Goal: Task Accomplishment & Management: Manage account settings

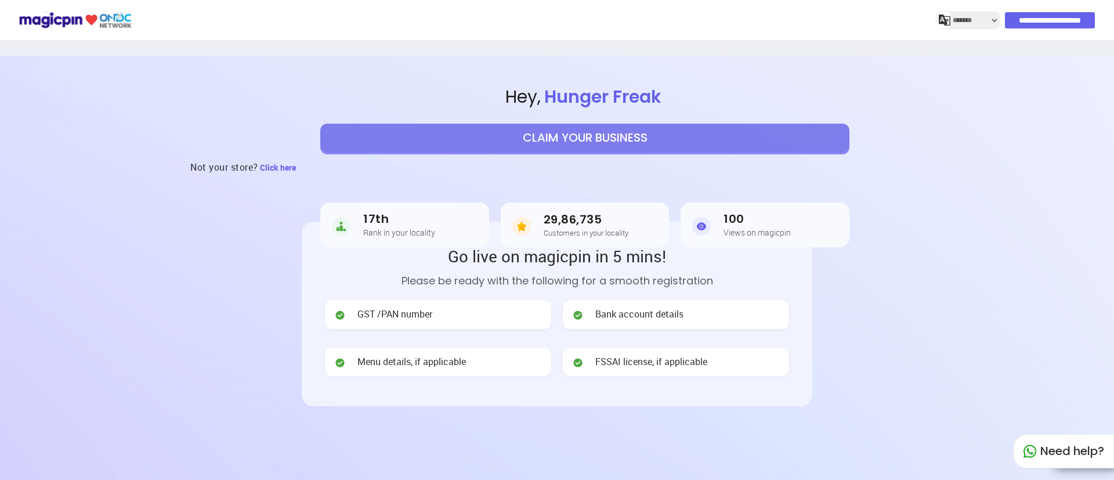
select select "*******"
click at [1058, 20] on input "**********" at bounding box center [1050, 20] width 90 height 16
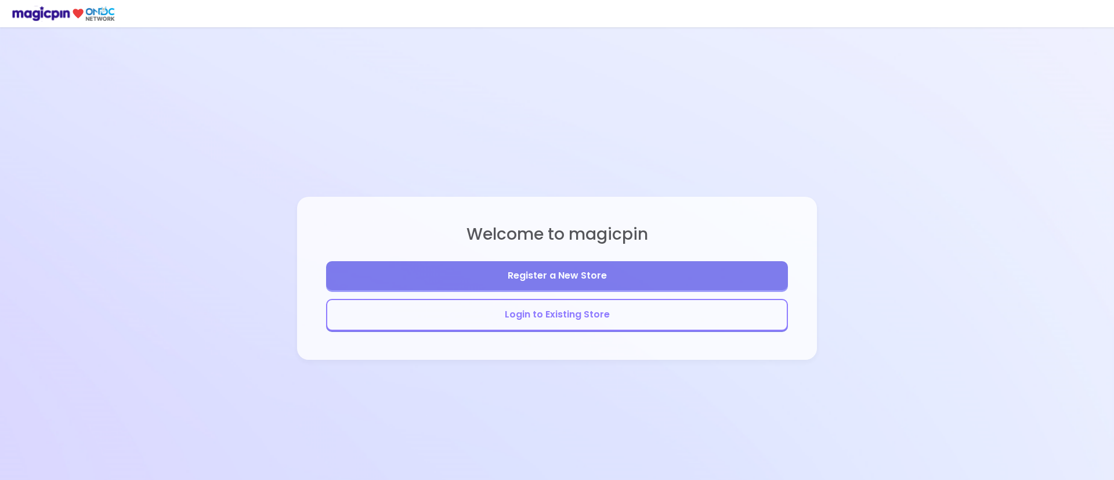
click at [597, 316] on button "Login to Existing Store" at bounding box center [557, 315] width 462 height 32
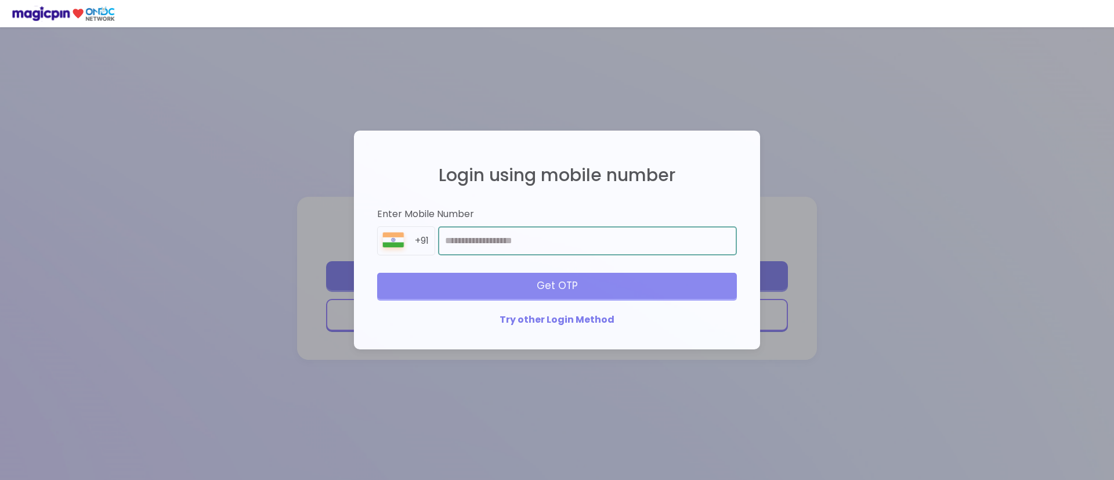
click at [558, 244] on input "number" at bounding box center [587, 240] width 299 height 29
type input "**********"
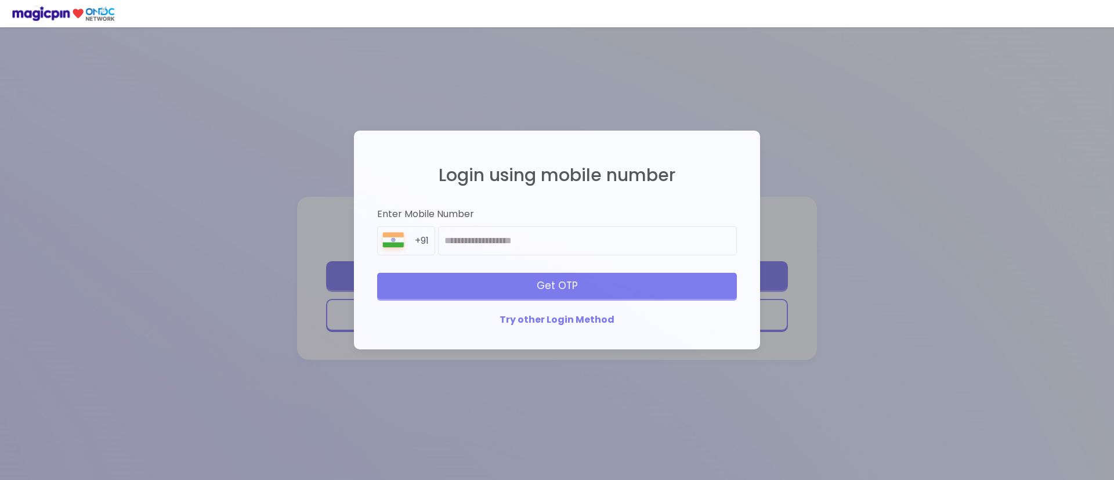
click at [585, 284] on div "Get OTP" at bounding box center [557, 286] width 360 height 26
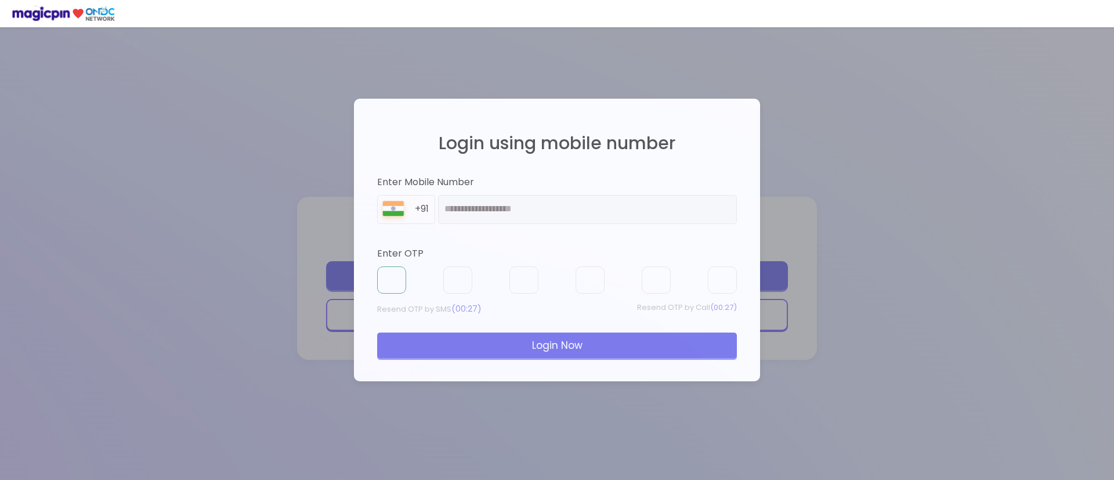
click at [394, 281] on input "text" at bounding box center [391, 280] width 29 height 28
type input "*"
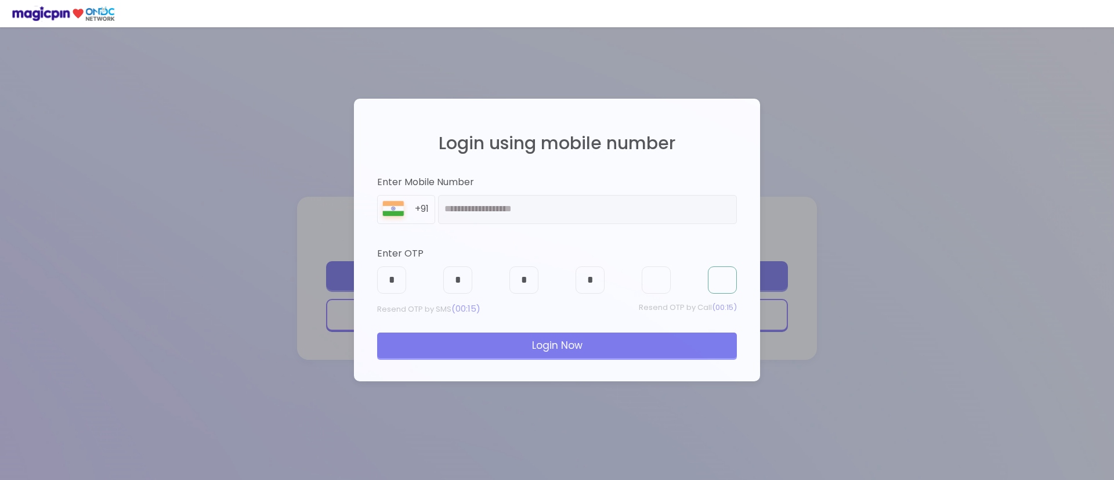
type input "*"
click at [517, 339] on div "Login Now" at bounding box center [557, 345] width 360 height 26
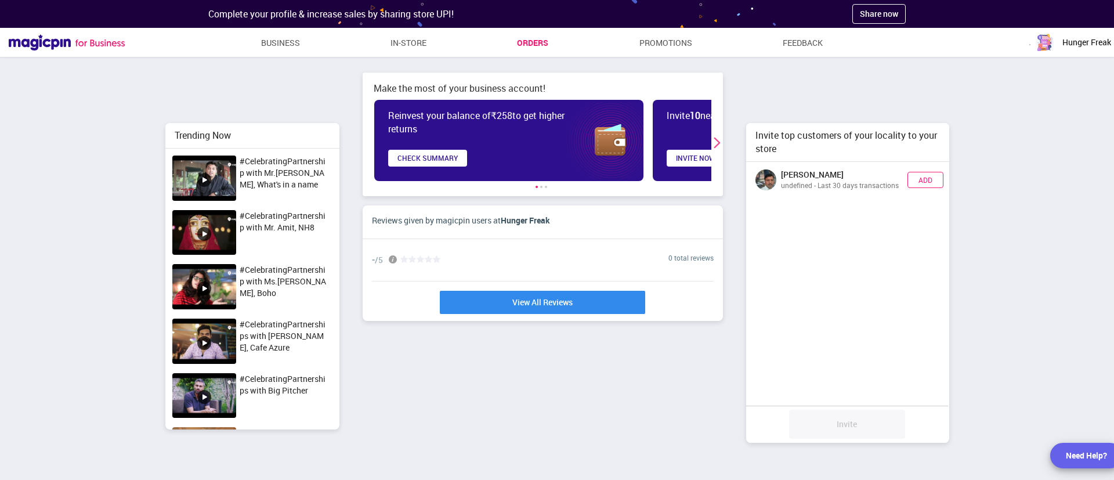
click at [528, 48] on link "Orders" at bounding box center [532, 42] width 31 height 21
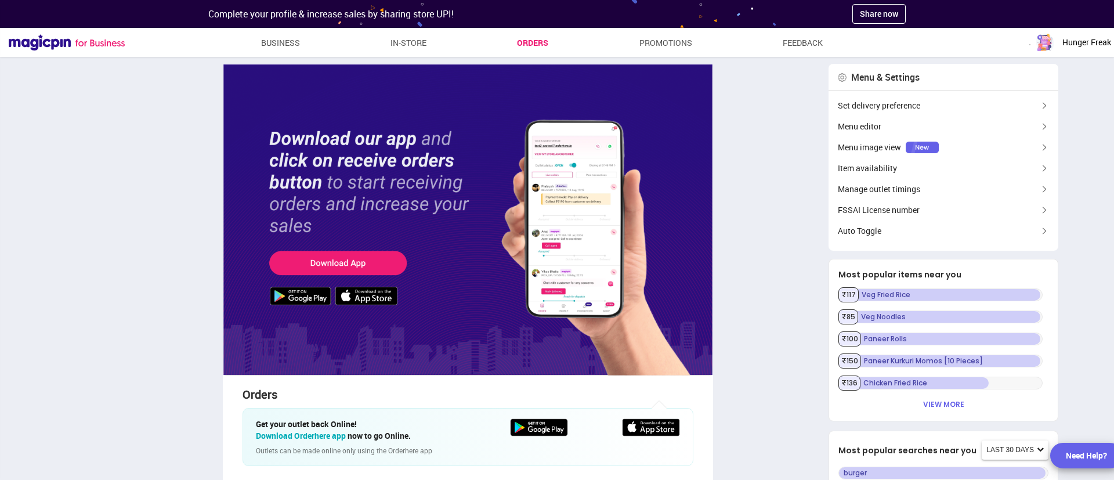
type textarea "**********"
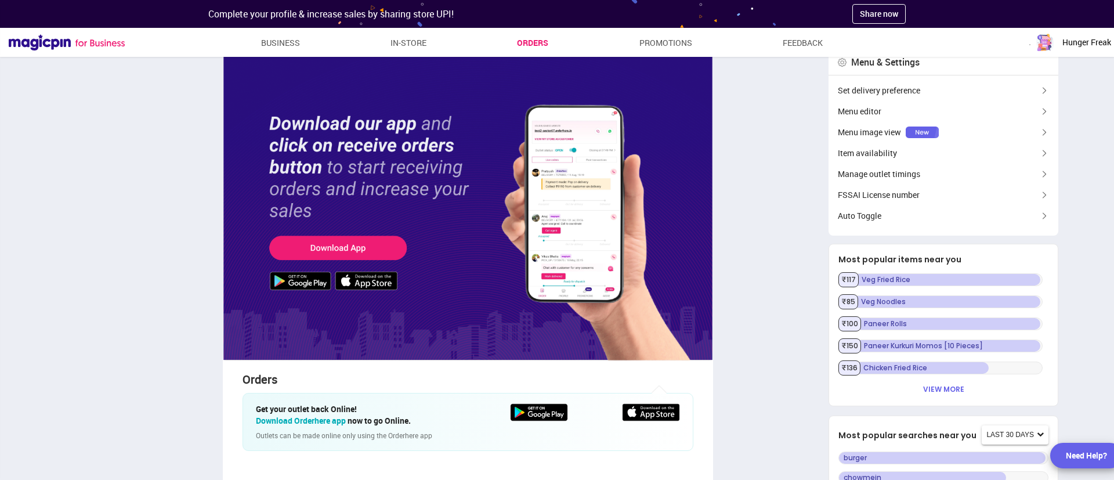
scroll to position [16, 0]
click at [895, 133] on span "Menu image view" at bounding box center [869, 132] width 63 height 12
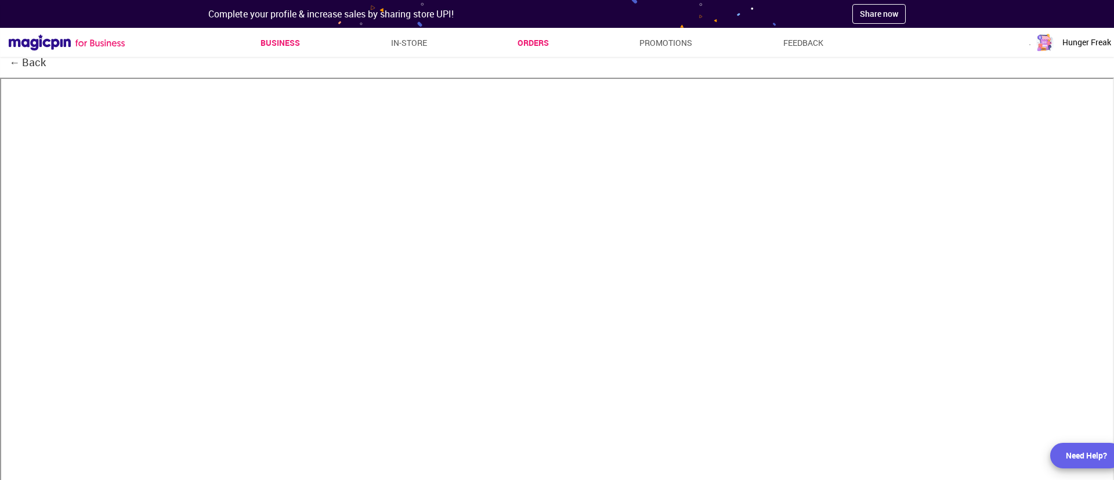
click at [281, 47] on link "Business" at bounding box center [279, 42] width 39 height 21
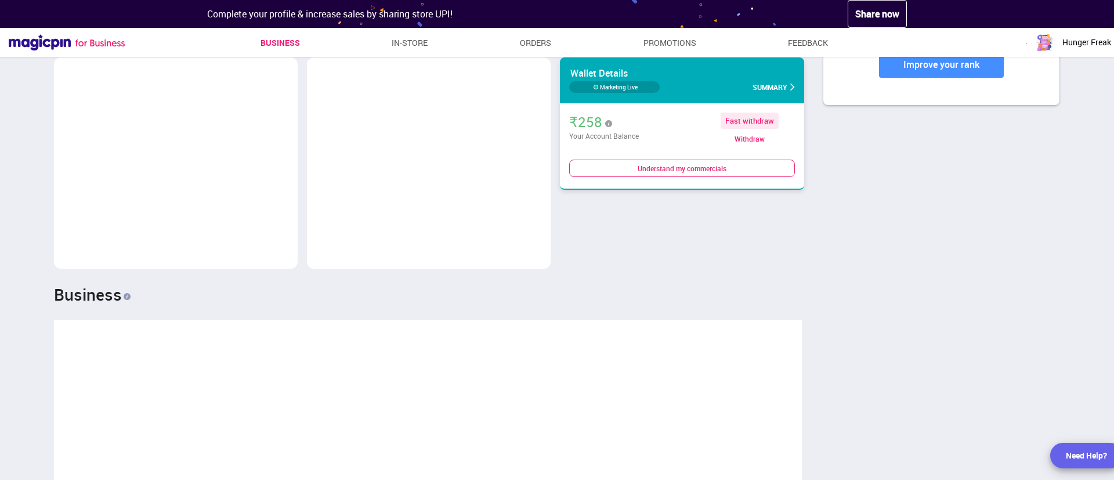
scroll to position [588, 0]
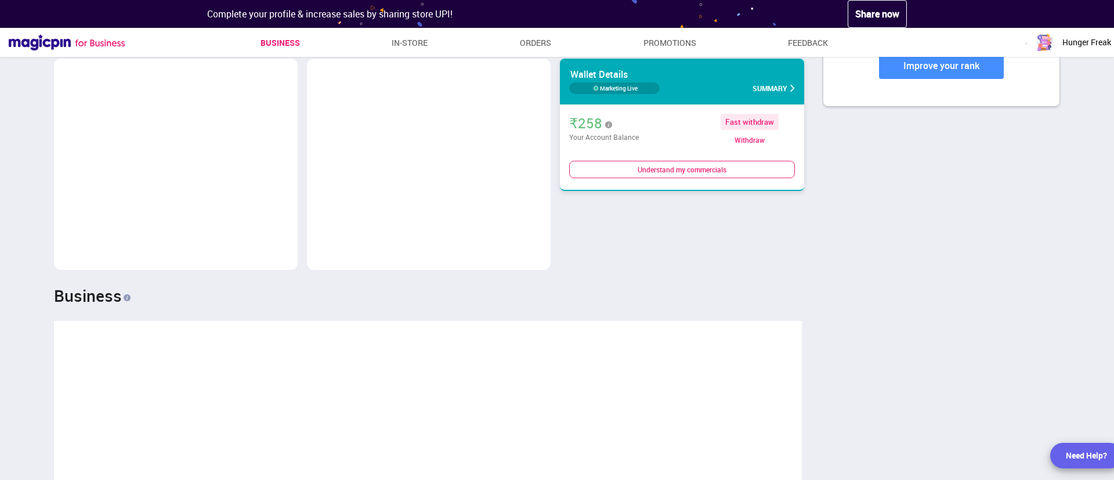
click at [743, 117] on div "Fast withdraw" at bounding box center [749, 122] width 49 height 10
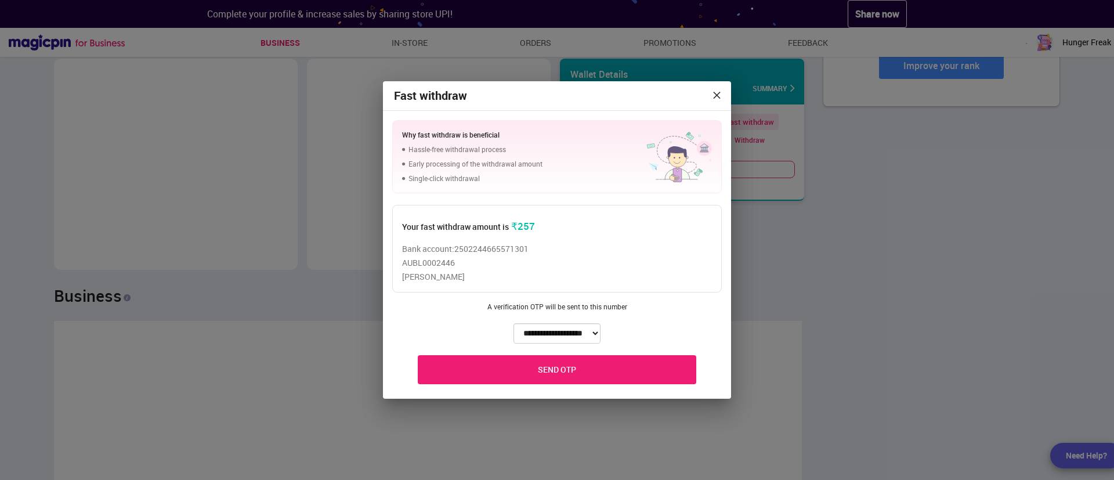
click at [717, 95] on icon at bounding box center [717, 94] width 10 height 17
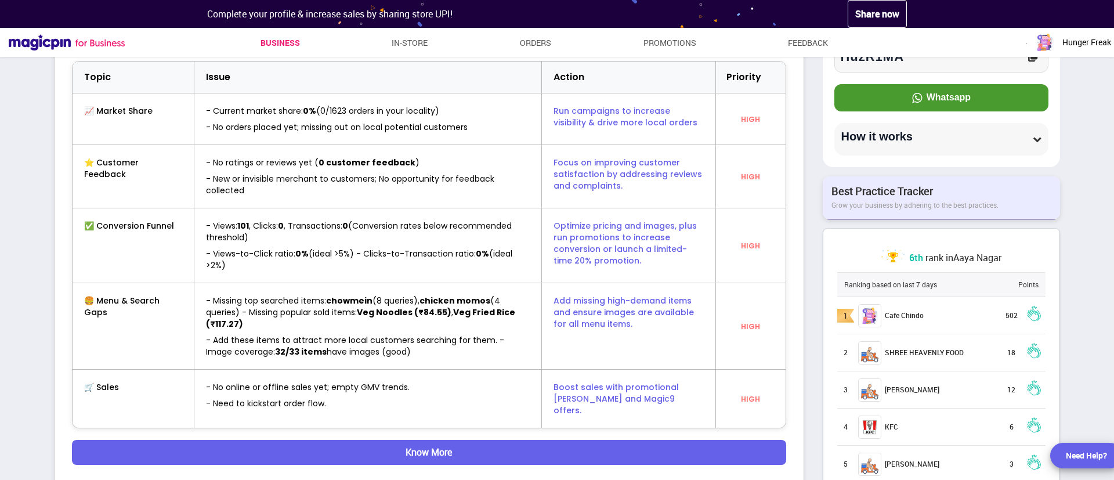
scroll to position [0, 0]
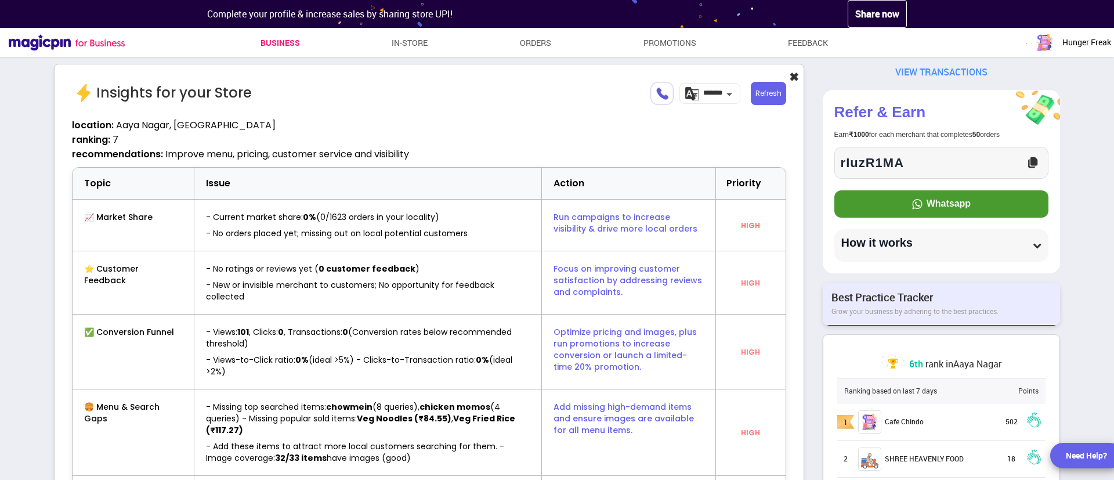
click at [766, 90] on div "Refresh" at bounding box center [768, 93] width 35 height 23
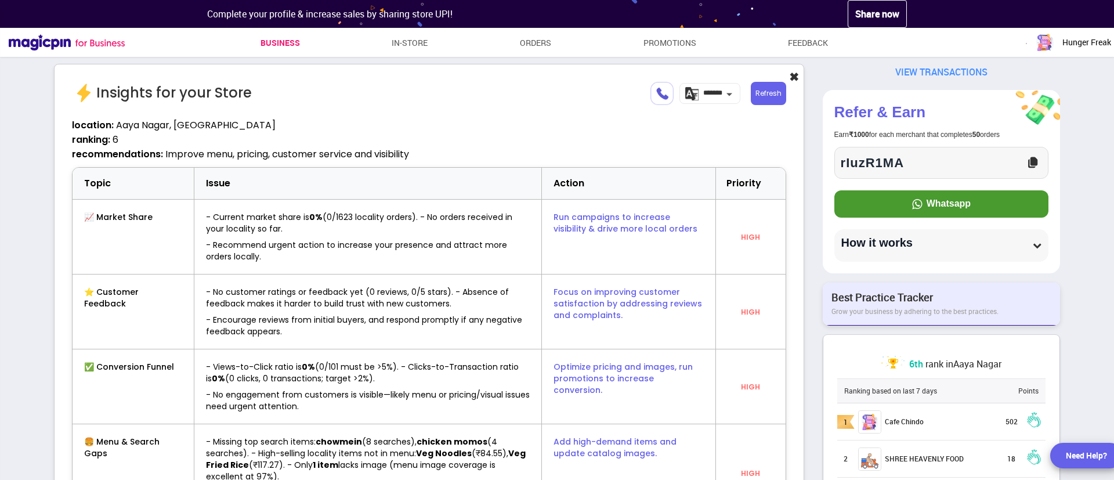
click at [798, 78] on button "✖" at bounding box center [794, 77] width 10 height 17
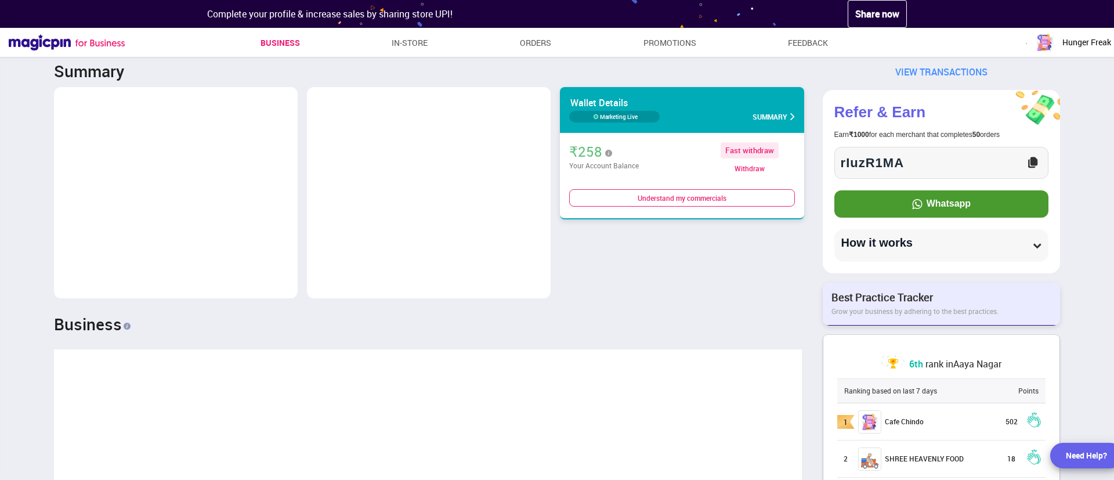
click at [1065, 41] on span "Hunger Freak" at bounding box center [1086, 43] width 49 height 12
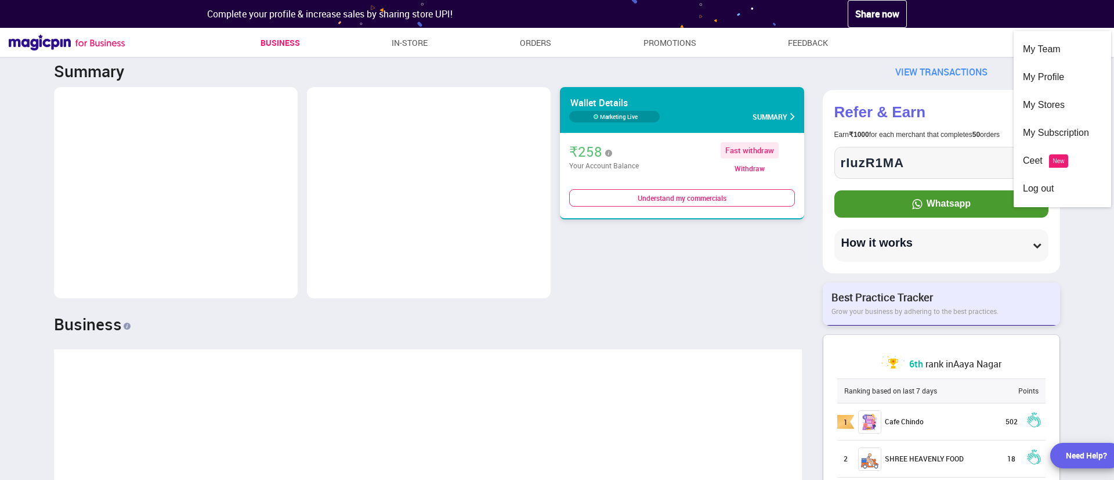
click at [678, 289] on div "Wallet Details Marketing Live Summary ₹258 Your Account Balance Fast withdraw W…" at bounding box center [420, 192] width 732 height 211
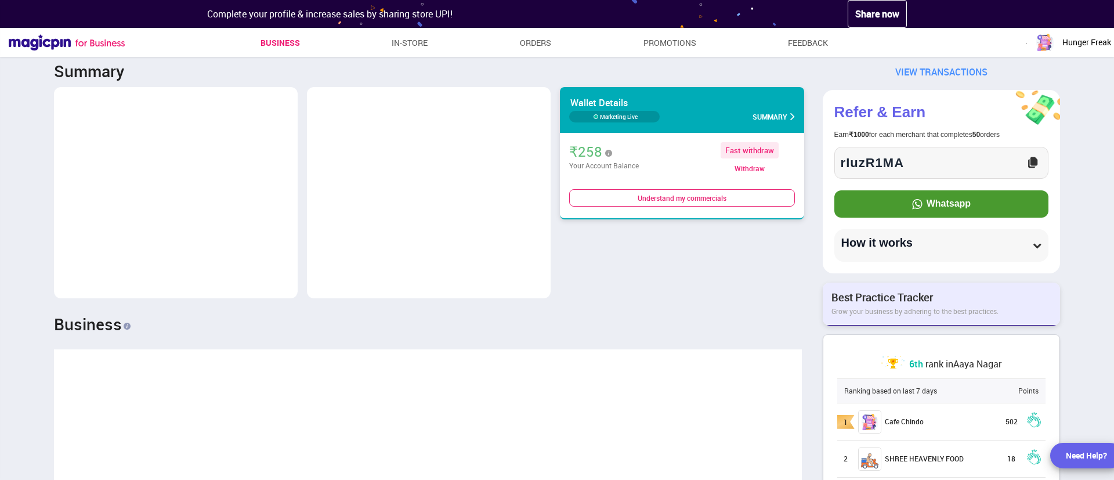
click at [975, 251] on div "How it works" at bounding box center [941, 245] width 201 height 19
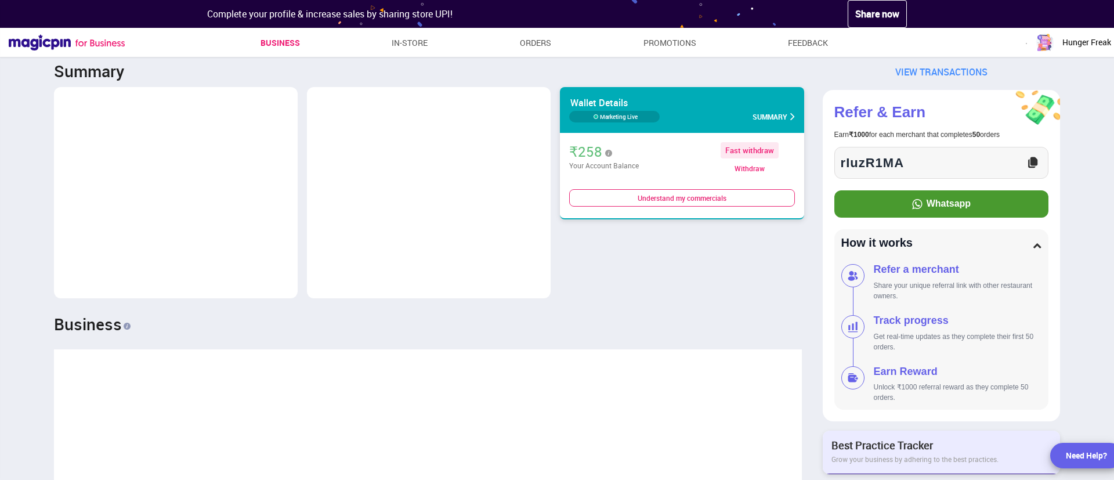
click at [975, 251] on div "How it works" at bounding box center [941, 245] width 201 height 19
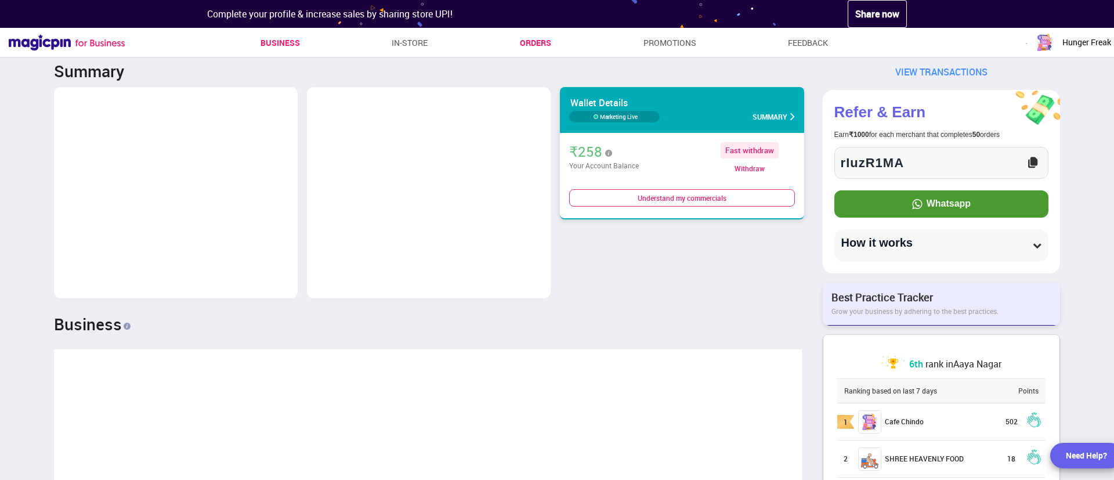
click at [538, 44] on link "Orders" at bounding box center [535, 42] width 31 height 21
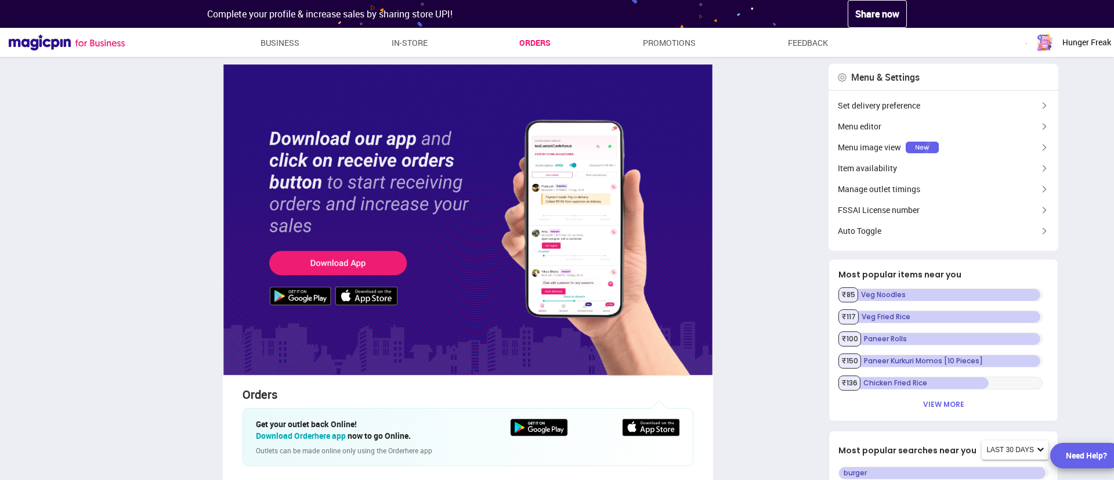
type textarea "**********"
click at [895, 124] on div "Menu editor" at bounding box center [943, 126] width 230 height 21
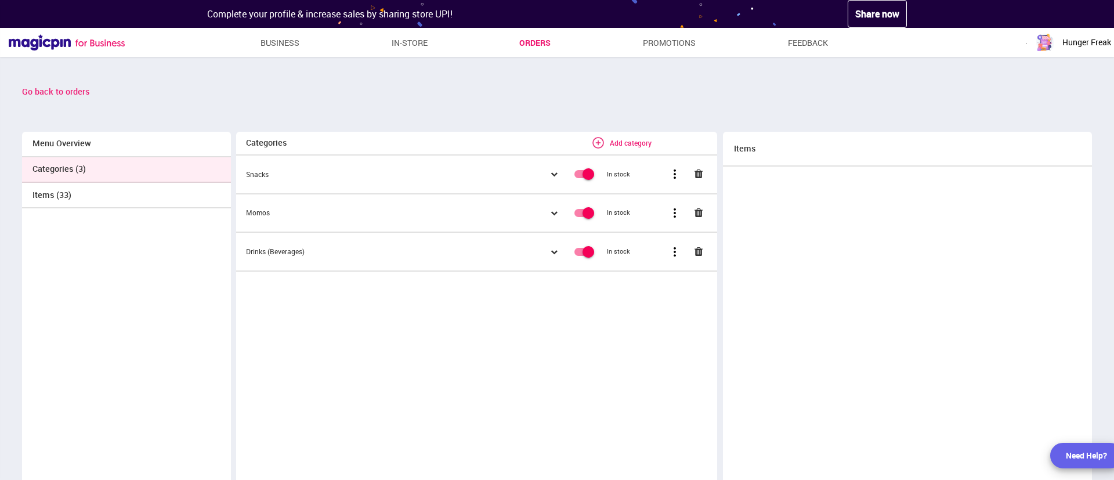
click at [73, 199] on div "Items (33)" at bounding box center [126, 196] width 208 height 26
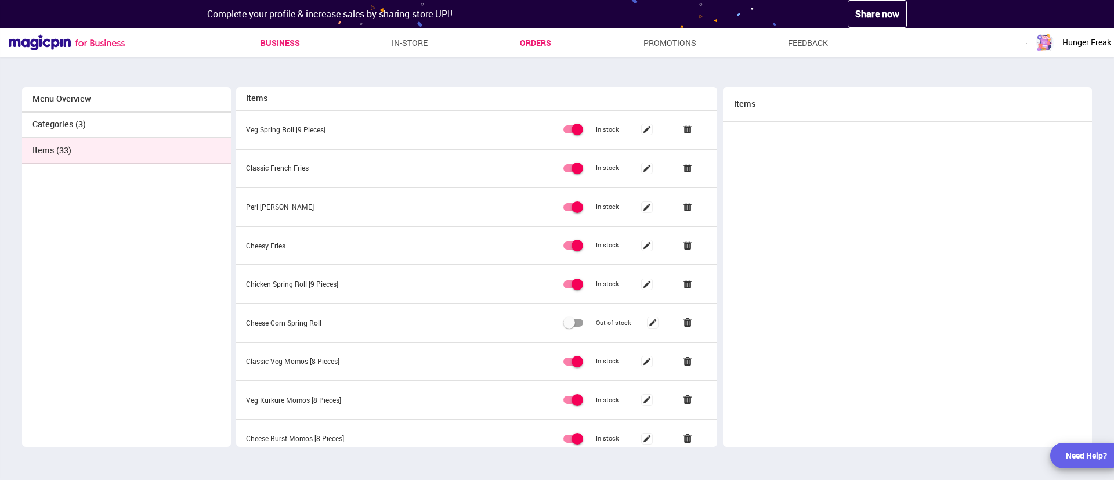
click at [288, 41] on link "Business" at bounding box center [279, 42] width 39 height 21
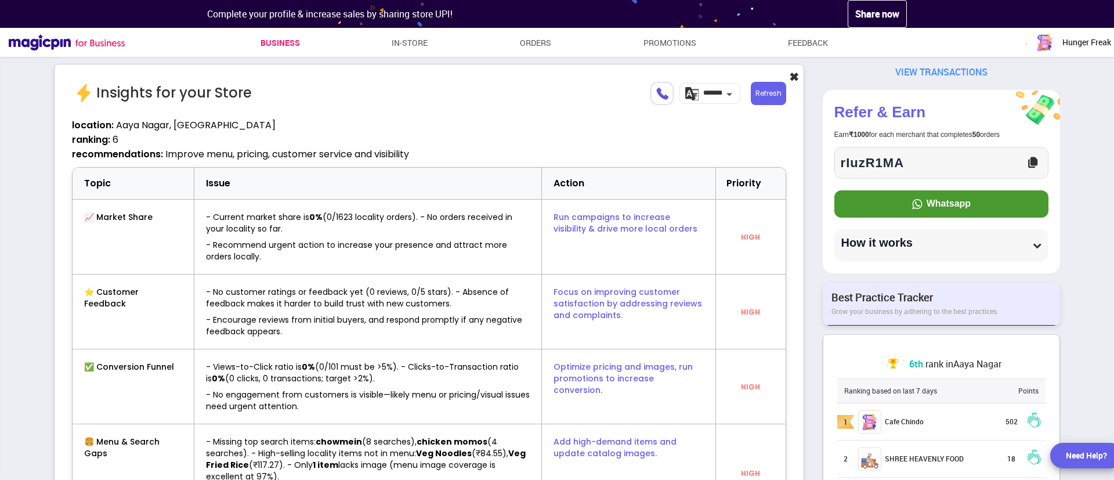
click at [274, 40] on link "Business" at bounding box center [279, 42] width 39 height 21
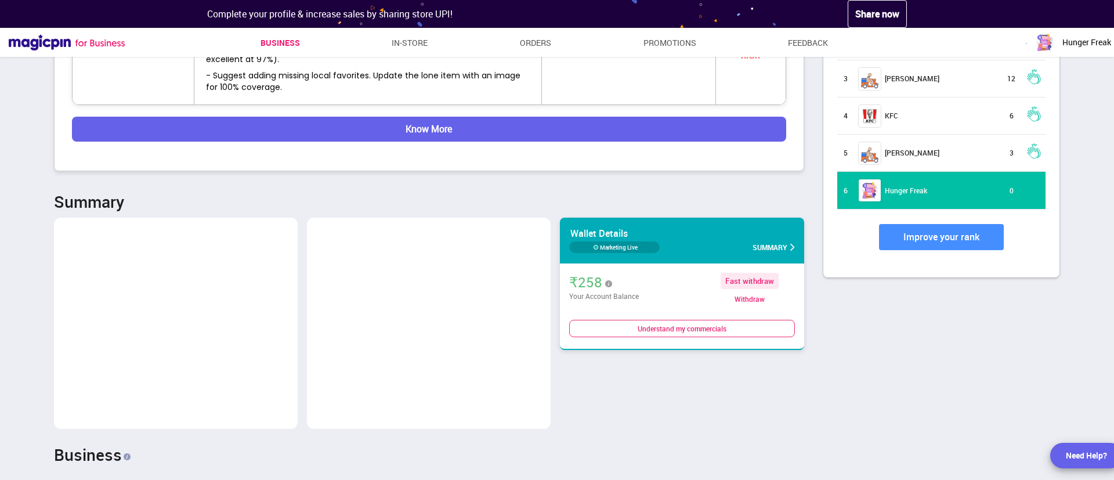
scroll to position [415, 0]
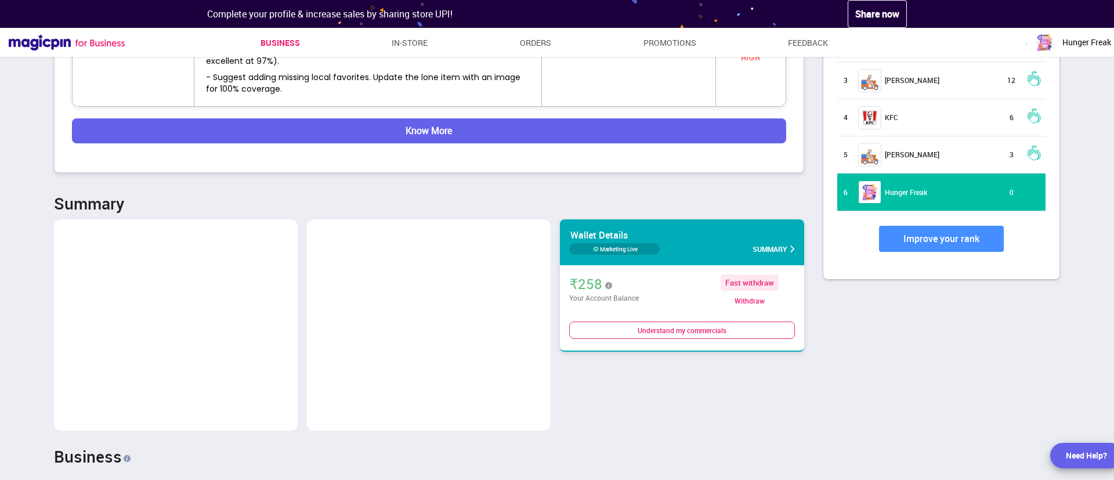
click at [615, 231] on div "Wallet Details" at bounding box center [681, 235] width 225 height 13
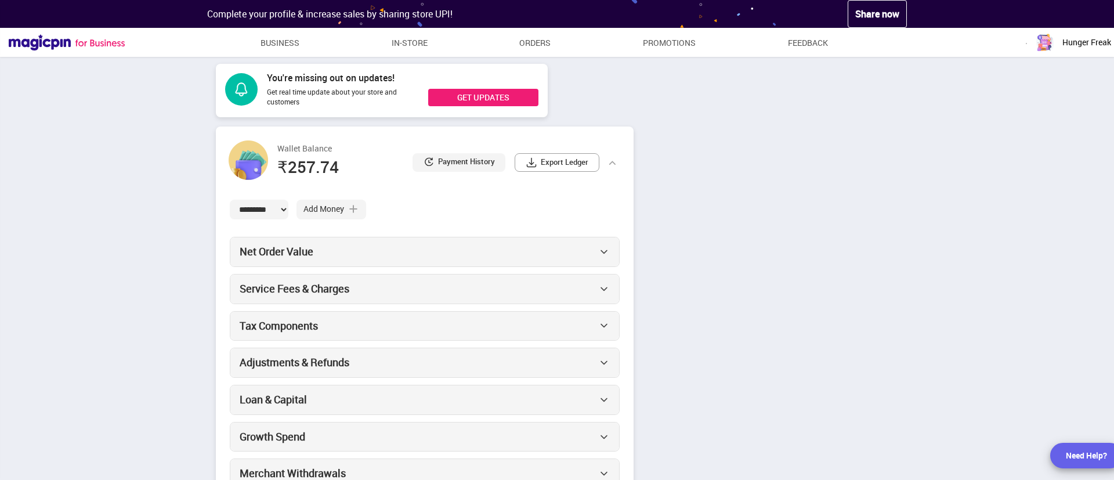
scroll to position [1, 0]
click at [344, 207] on span "Add Money" at bounding box center [323, 207] width 41 height 11
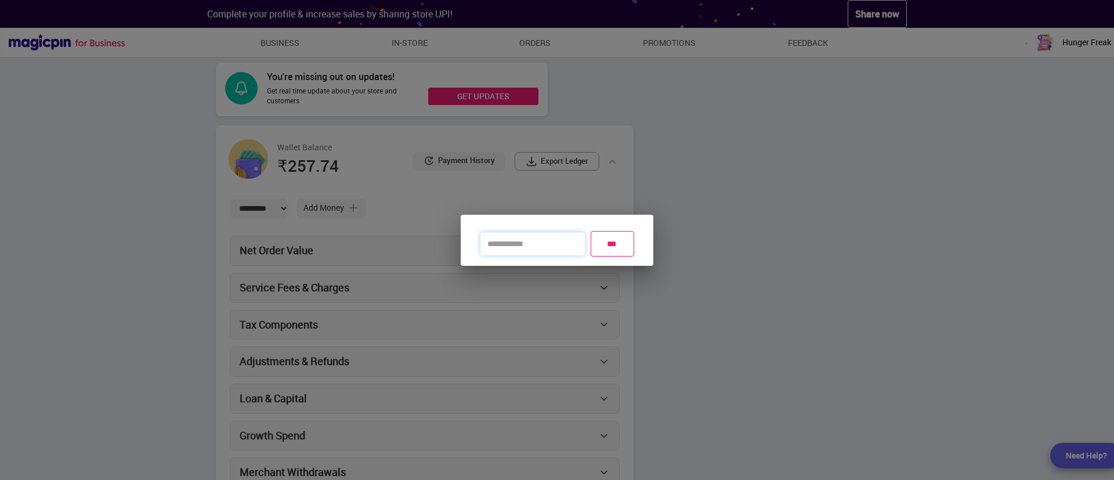
click at [563, 245] on input "number" at bounding box center [532, 243] width 104 height 23
type input "****"
click at [614, 241] on input "***" at bounding box center [613, 244] width 44 height 26
